Goal: Task Accomplishment & Management: Use online tool/utility

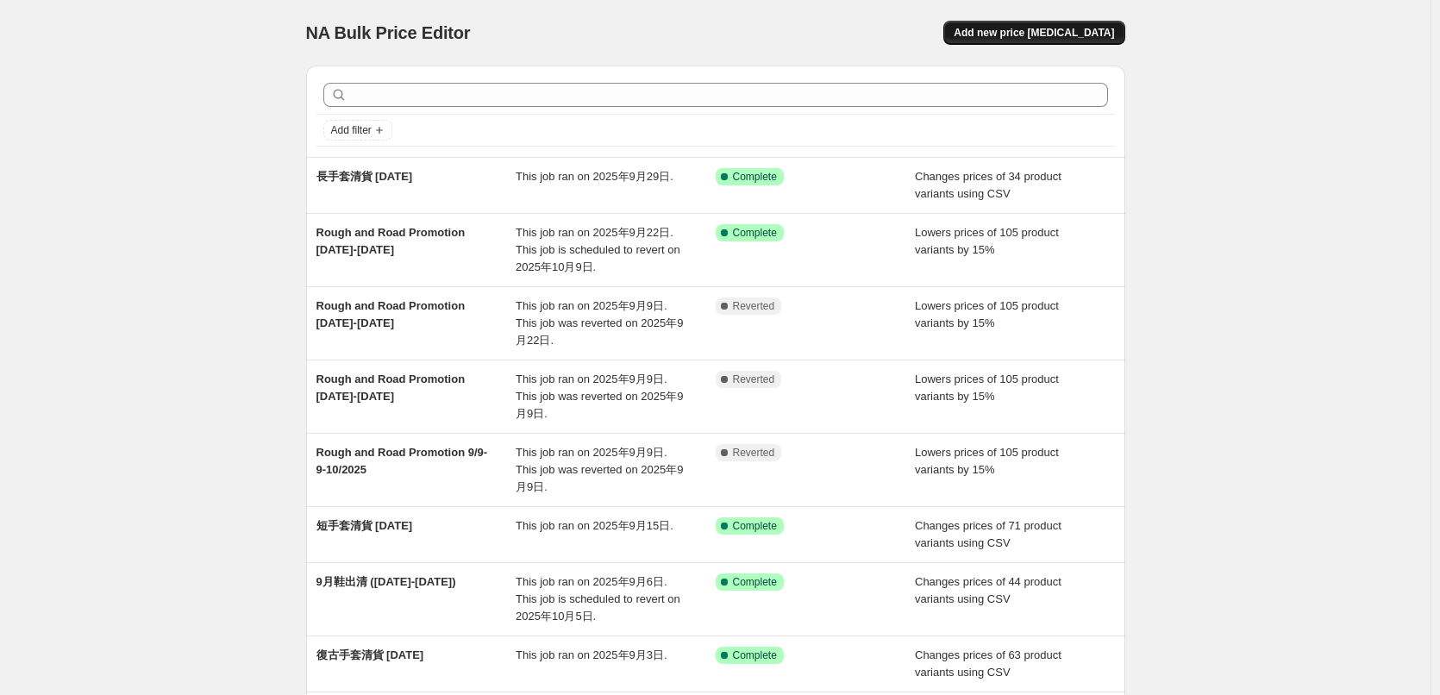
click at [1111, 22] on button "Add new price [MEDICAL_DATA]" at bounding box center [1033, 33] width 181 height 24
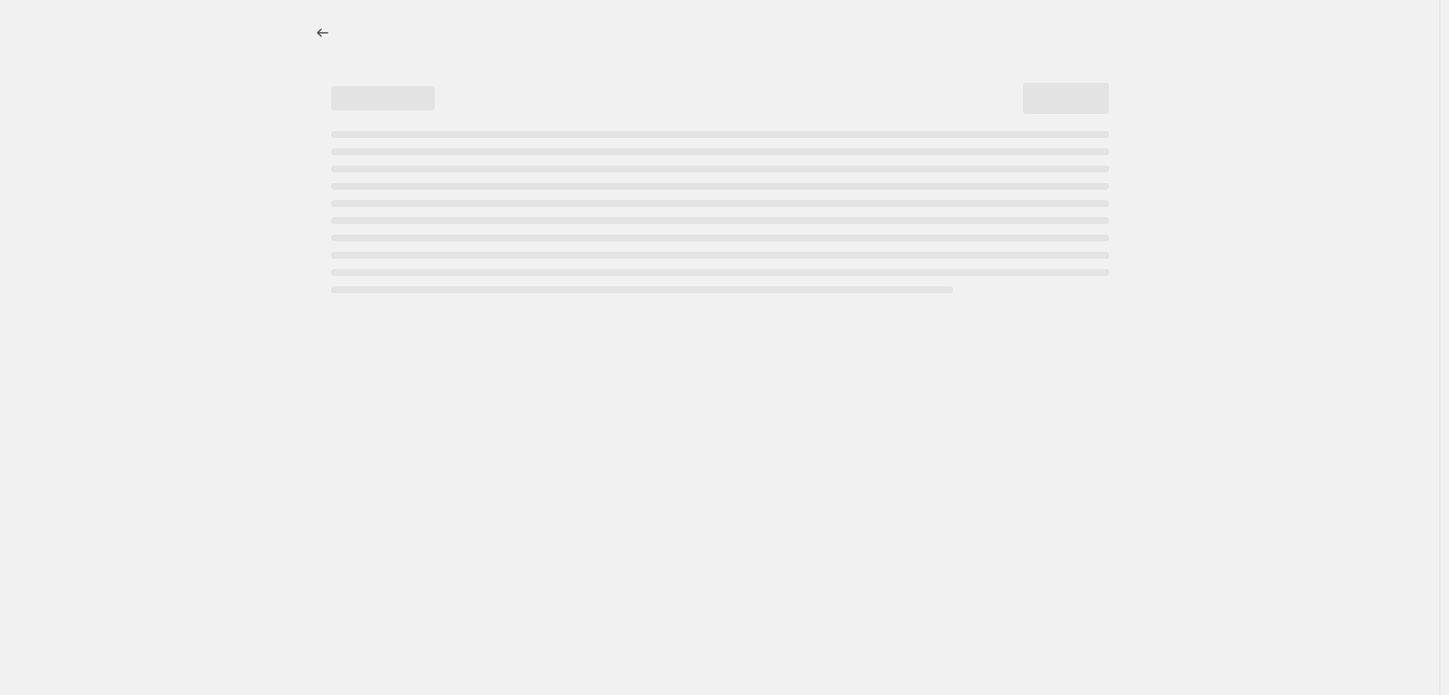
select select "percentage"
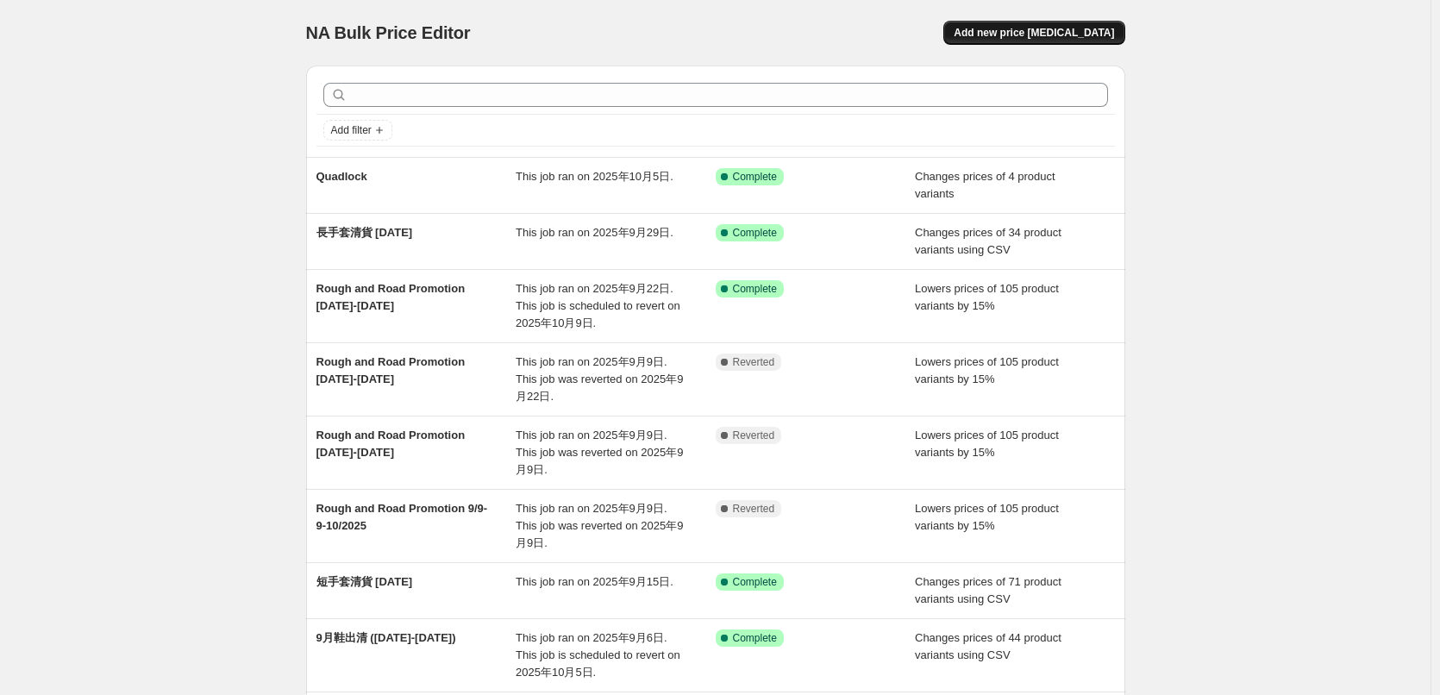
click at [1027, 37] on span "Add new price [MEDICAL_DATA]" at bounding box center [1034, 33] width 160 height 14
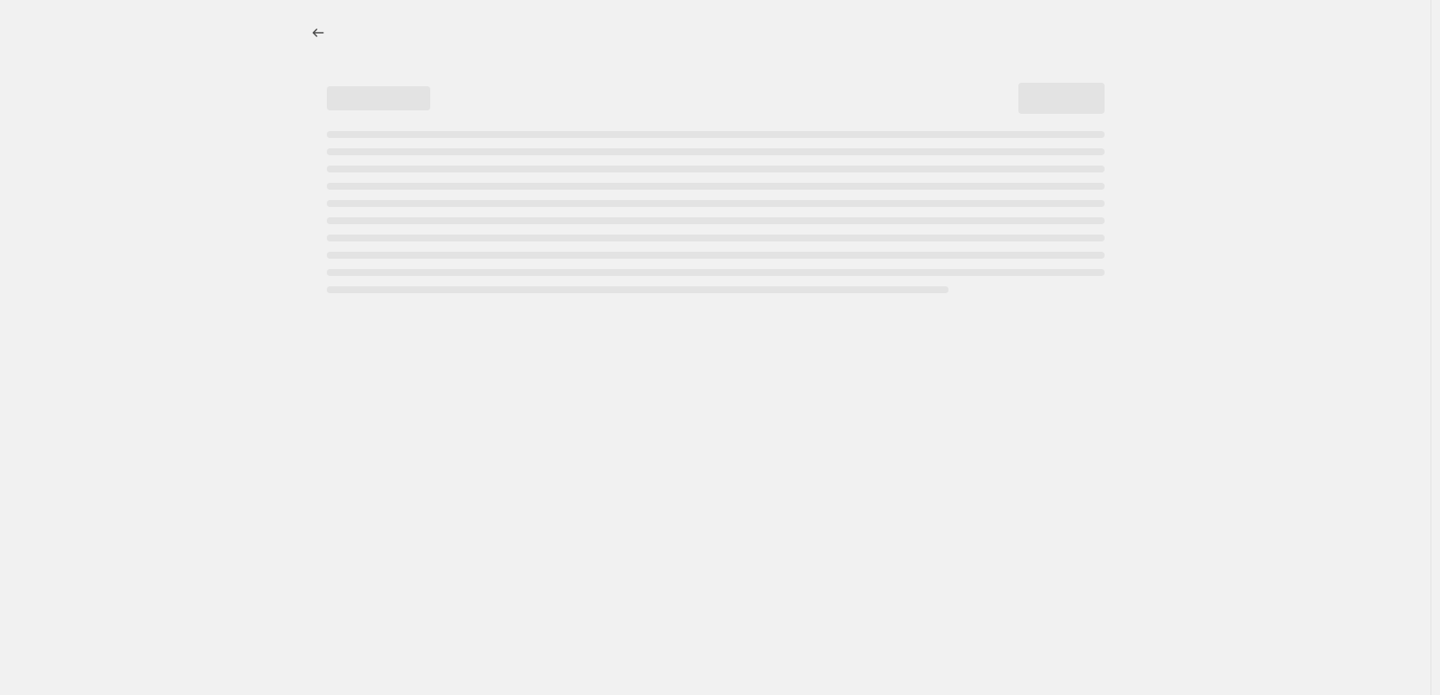
select select "percentage"
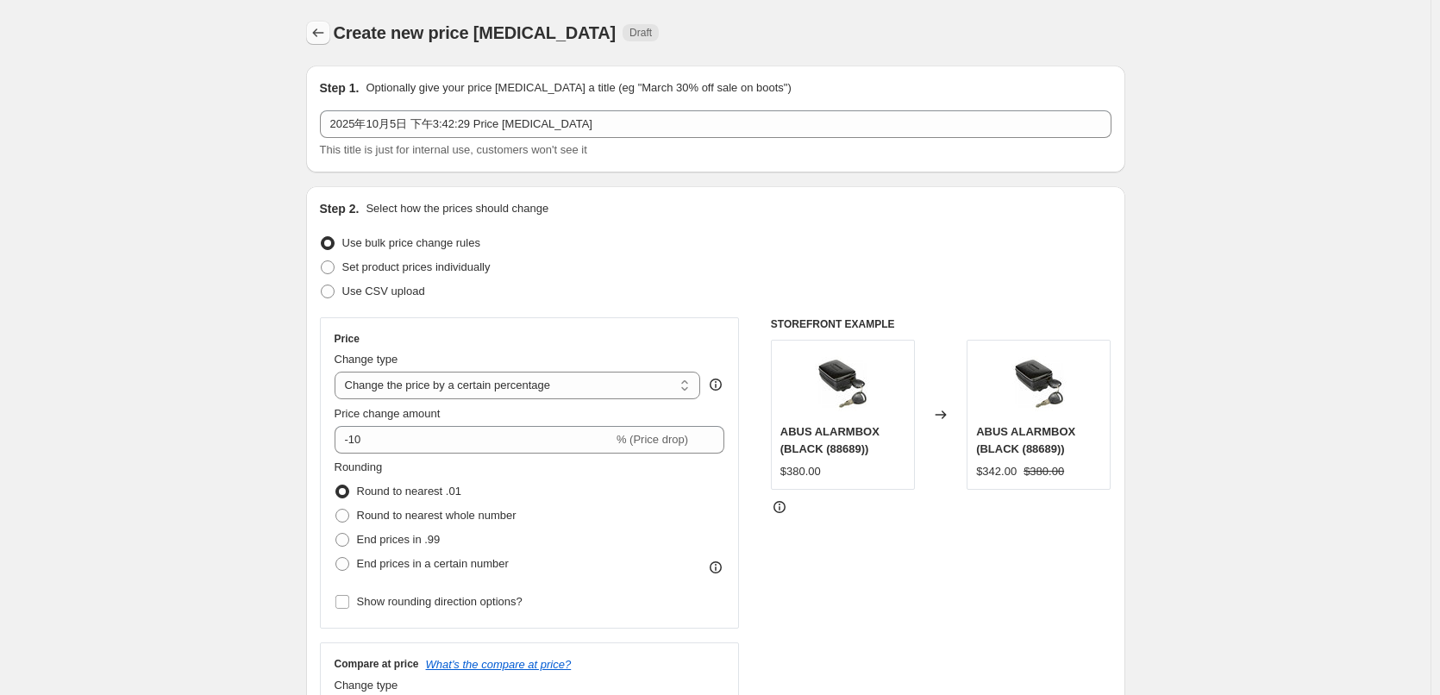
click at [322, 32] on icon "Price change jobs" at bounding box center [318, 32] width 17 height 17
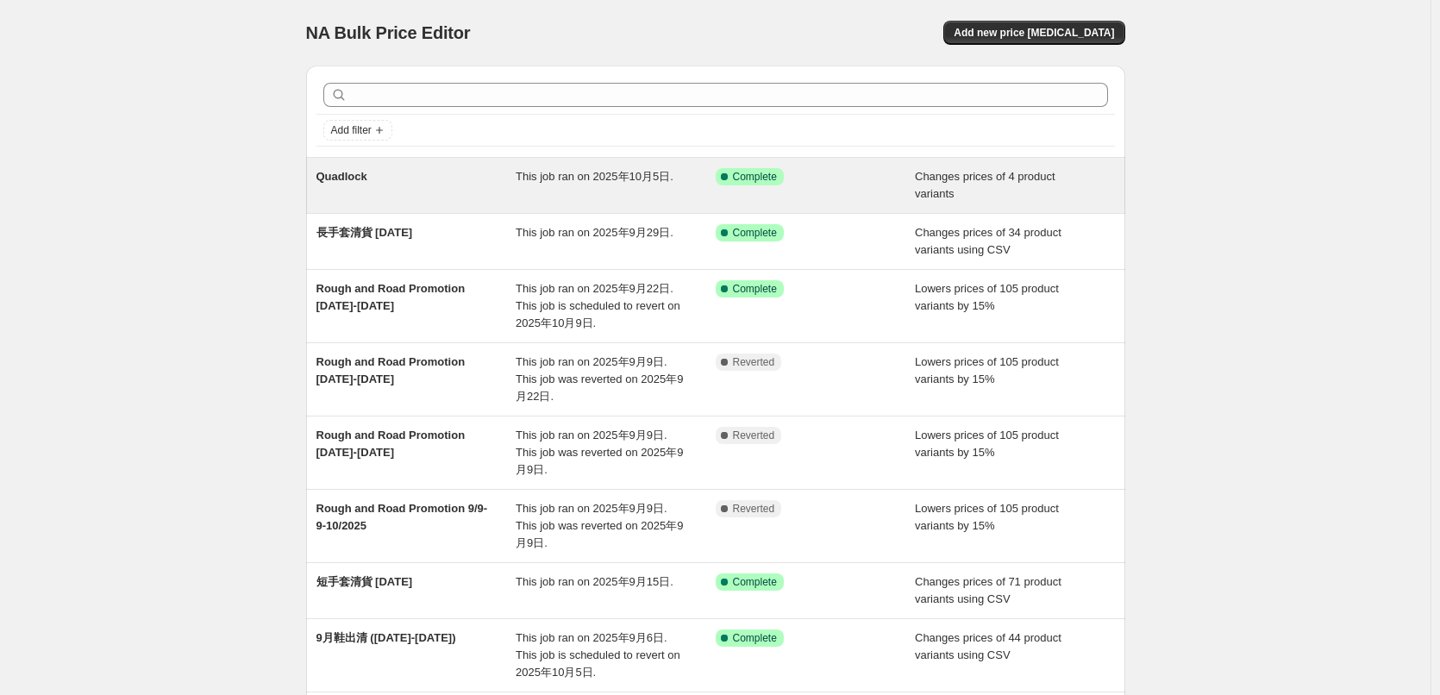
click at [348, 173] on span "Quadlock" at bounding box center [341, 176] width 51 height 13
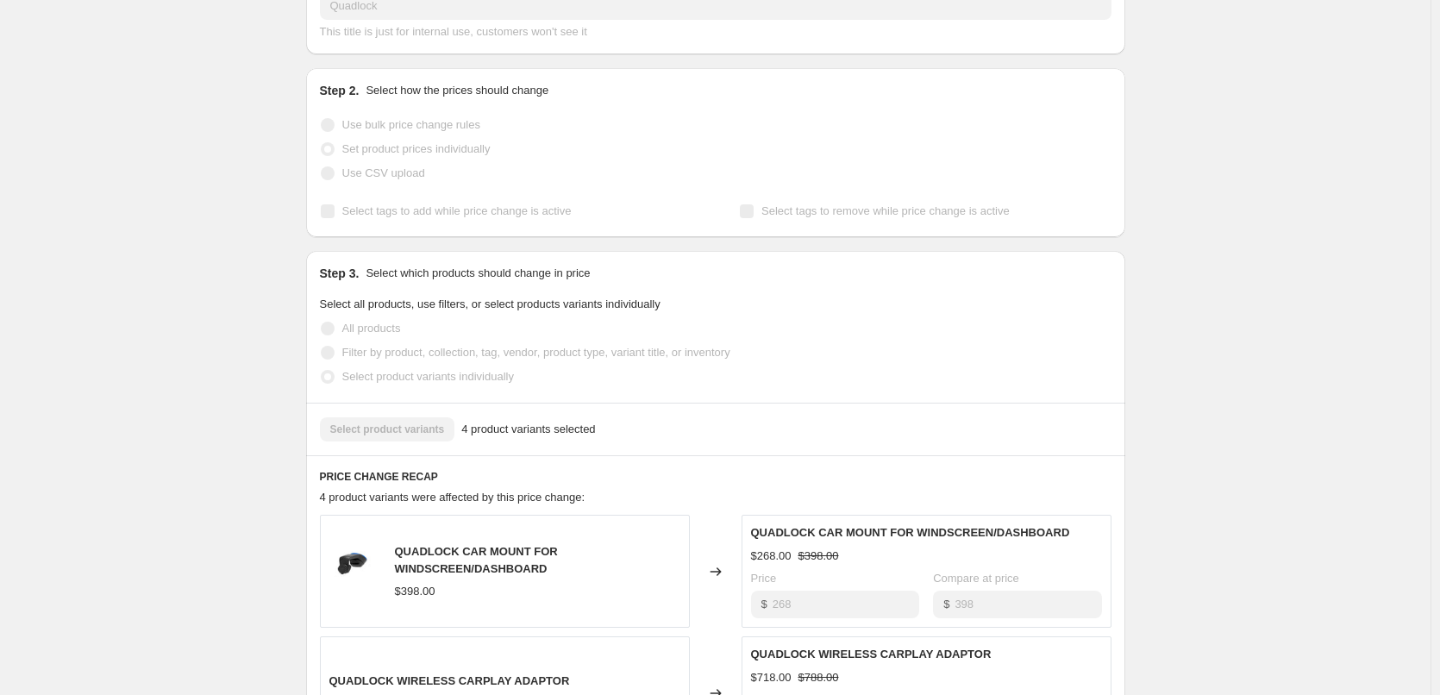
scroll to position [172, 0]
